Goal: Task Accomplishment & Management: Use online tool/utility

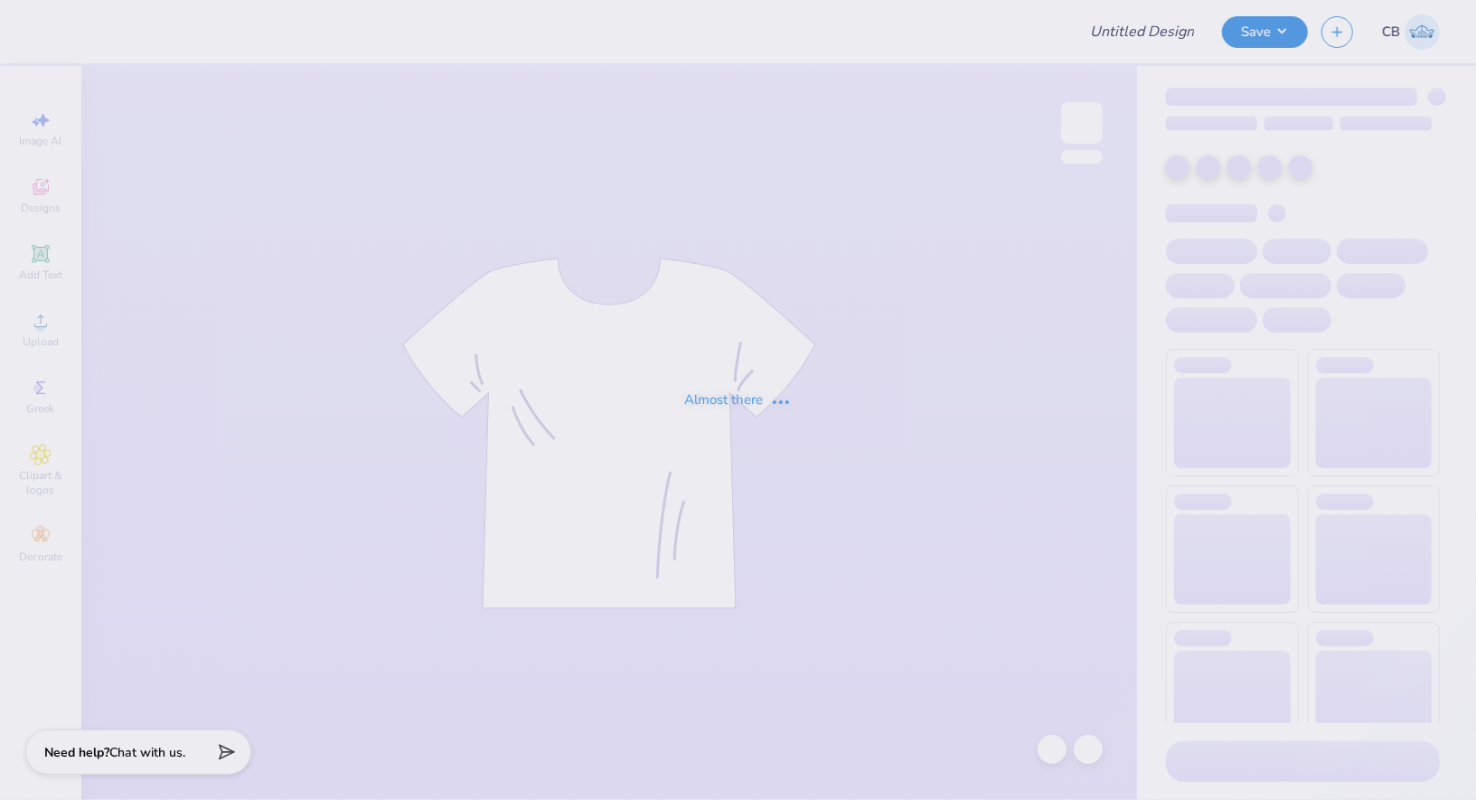
type input "socccer pants"
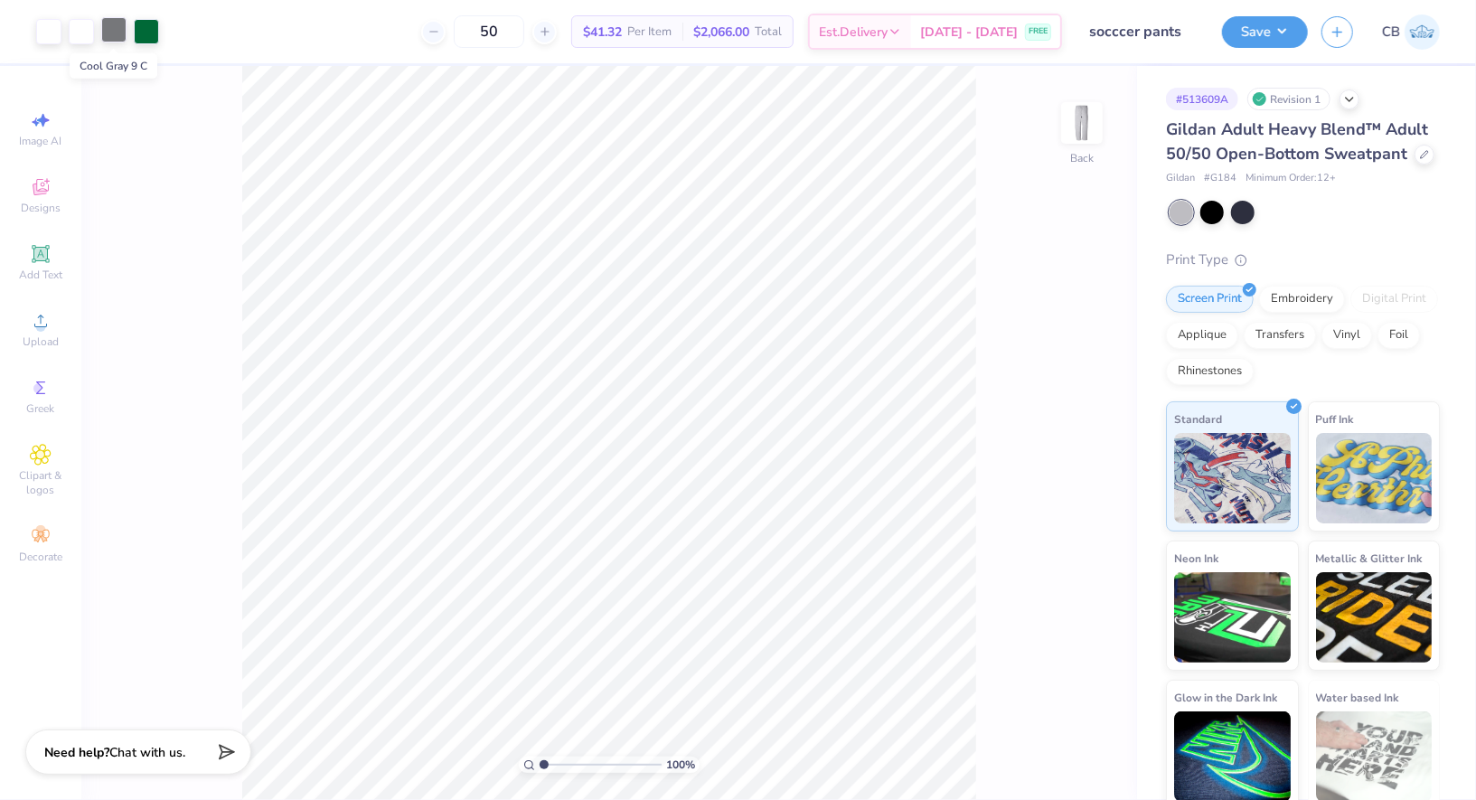
click at [112, 33] on div at bounding box center [113, 29] width 25 height 25
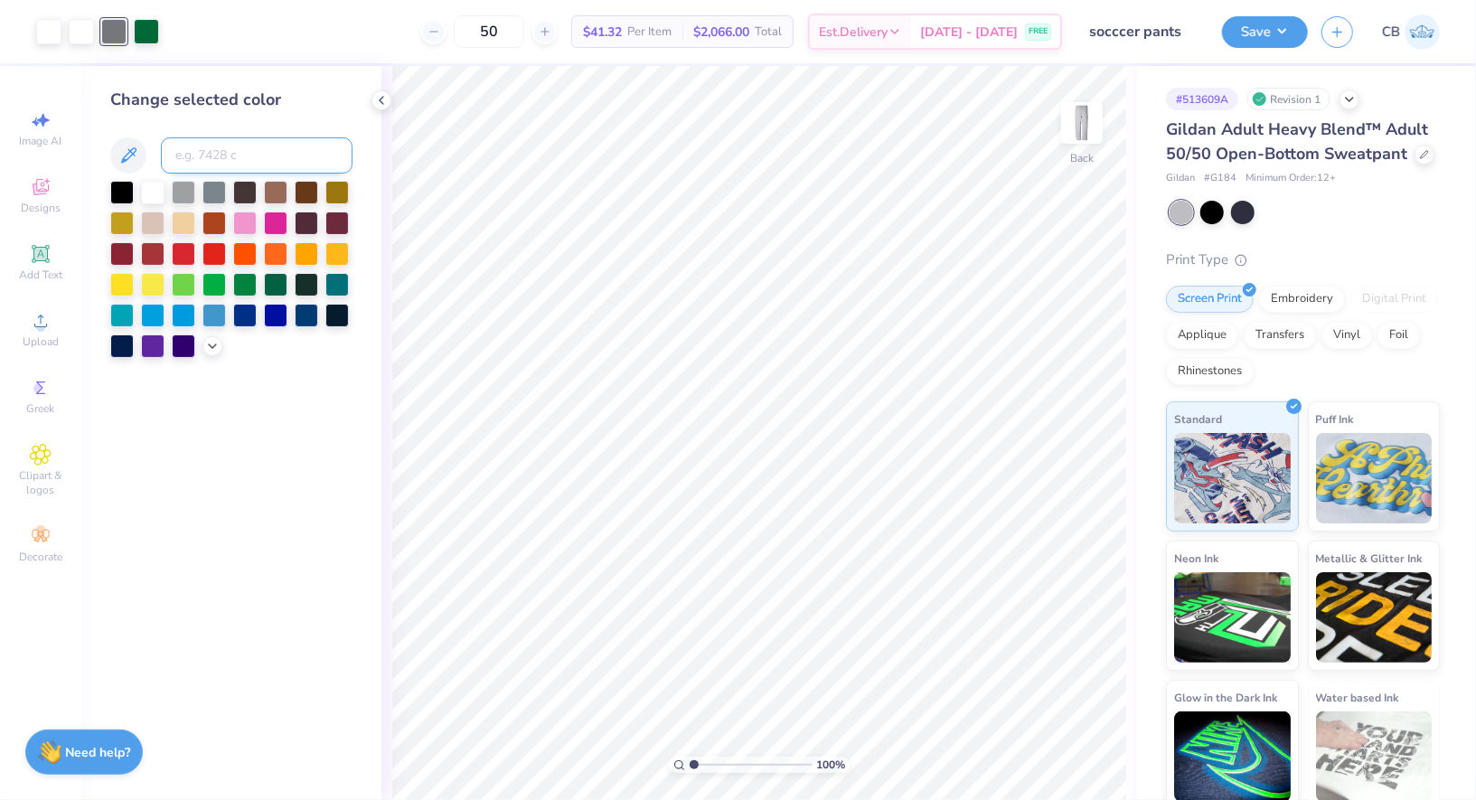
click at [211, 155] on input at bounding box center [257, 155] width 192 height 36
type input "349"
click at [1266, 32] on button "Save" at bounding box center [1265, 30] width 86 height 32
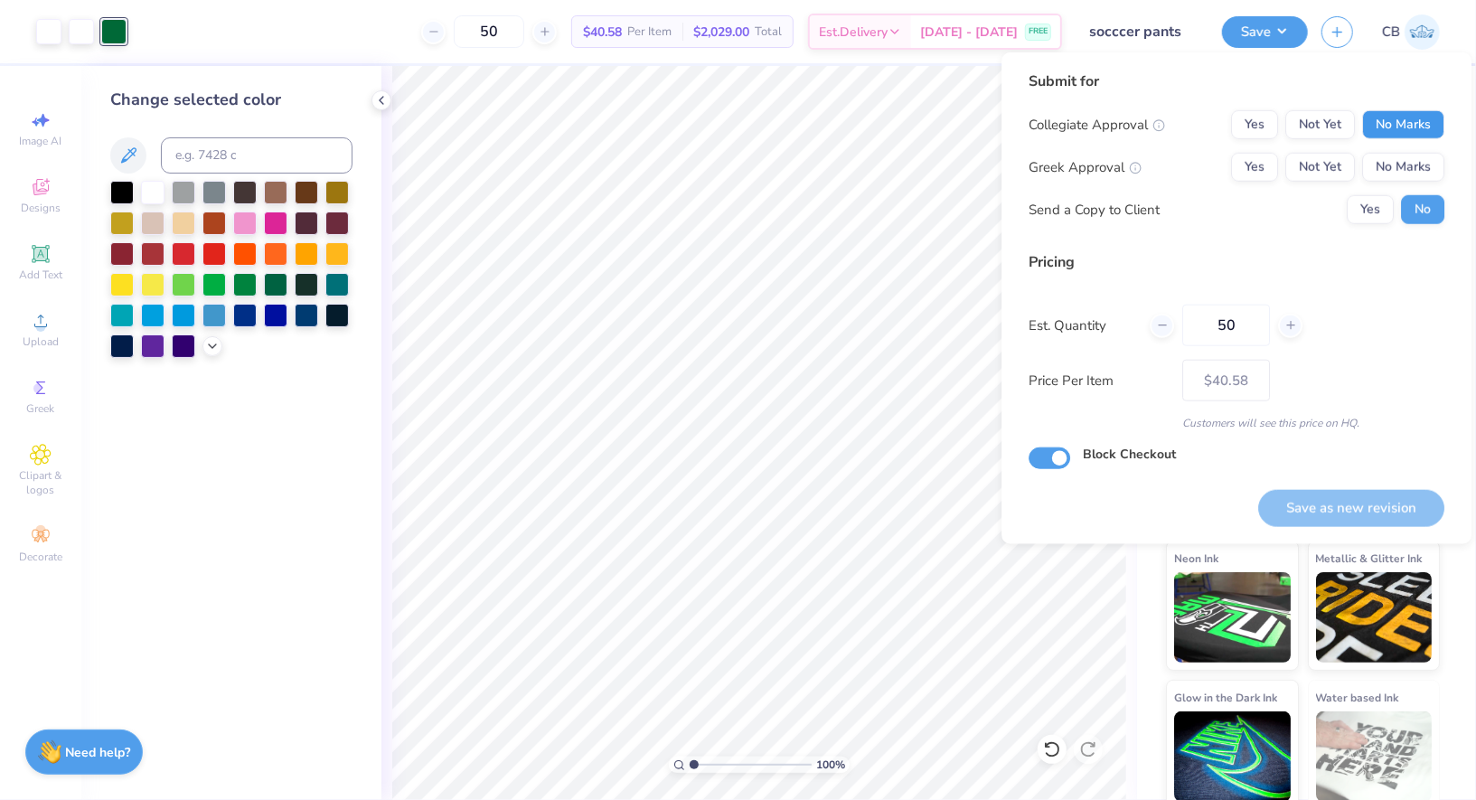
click at [1400, 131] on button "No Marks" at bounding box center [1403, 124] width 82 height 29
click at [1400, 164] on button "No Marks" at bounding box center [1403, 167] width 82 height 29
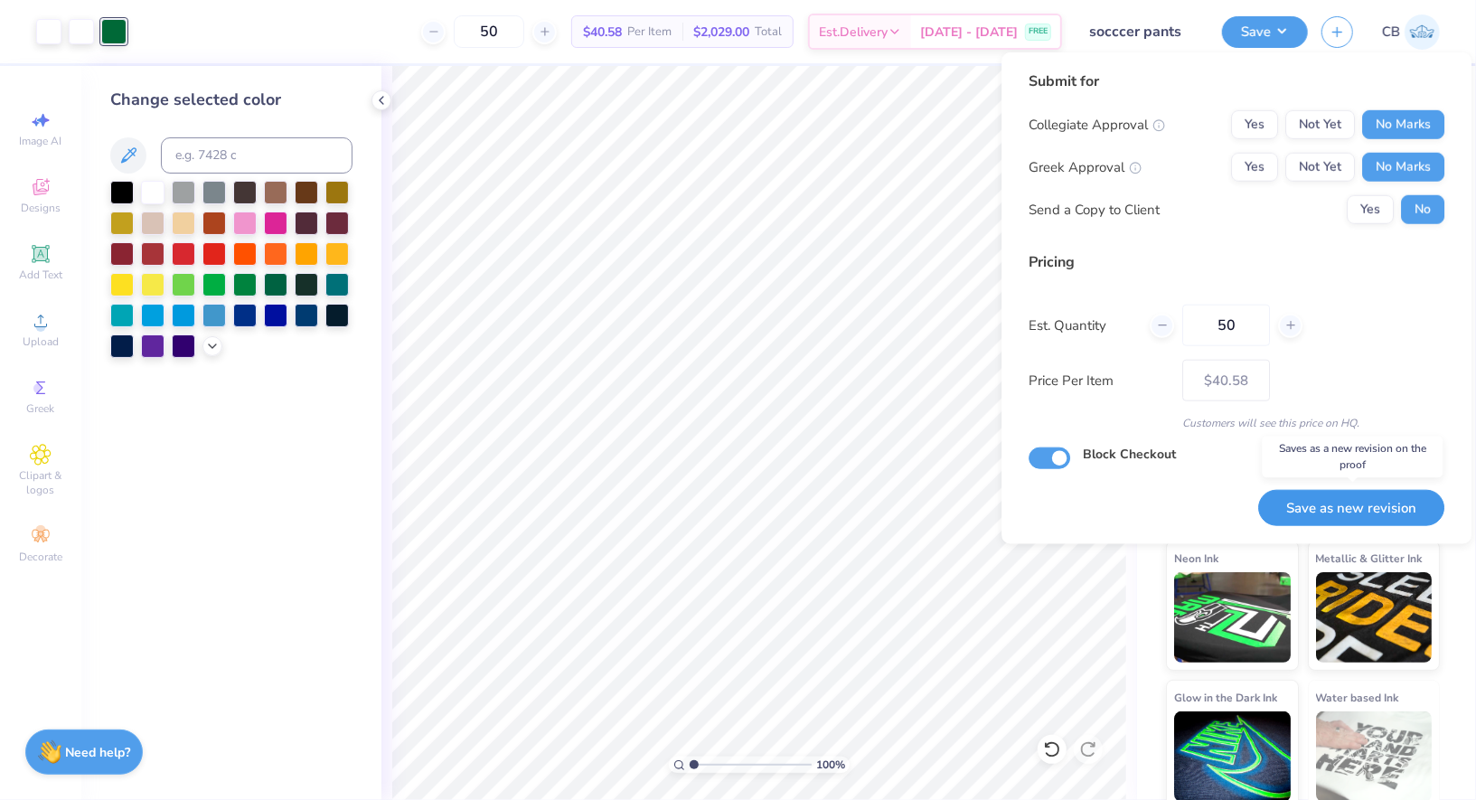
click at [1327, 502] on button "Save as new revision" at bounding box center [1351, 508] width 186 height 37
type input "$40.58"
